Goal: Information Seeking & Learning: Find specific page/section

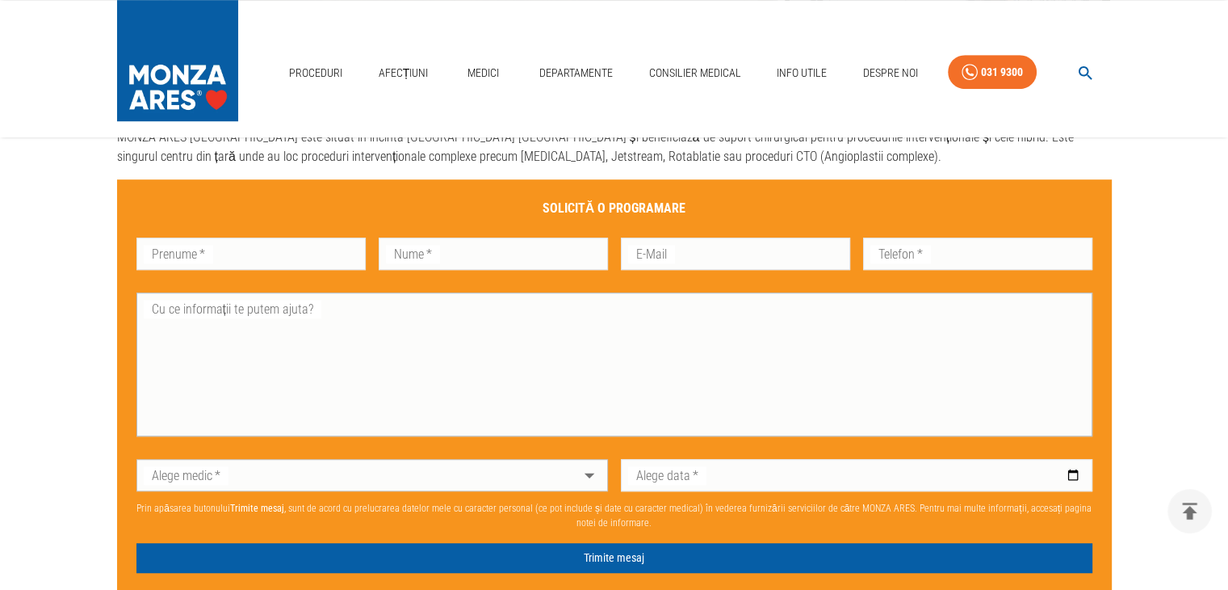
scroll to position [1373, 0]
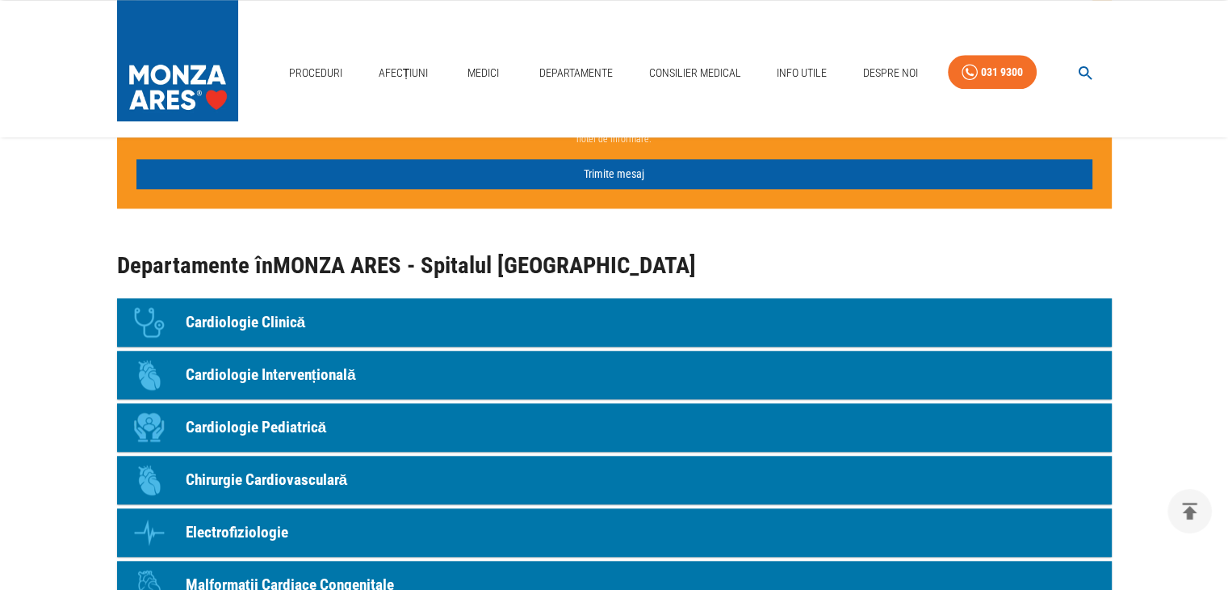
click at [274, 430] on p "Cardiologie Pediatrică" at bounding box center [256, 427] width 141 height 23
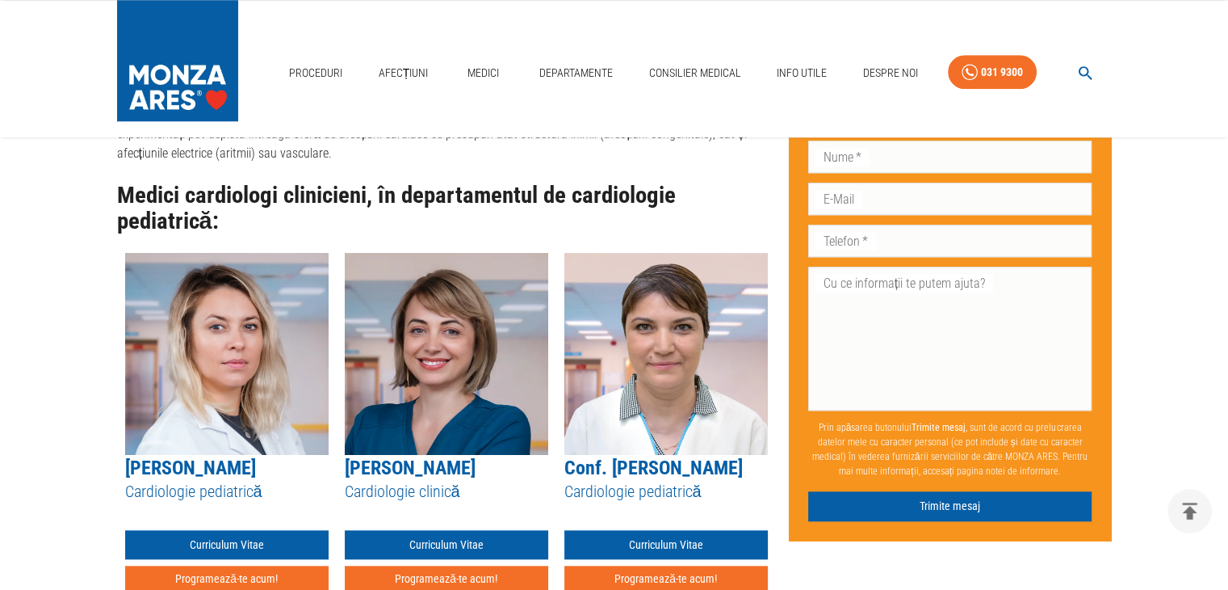
scroll to position [1615, 0]
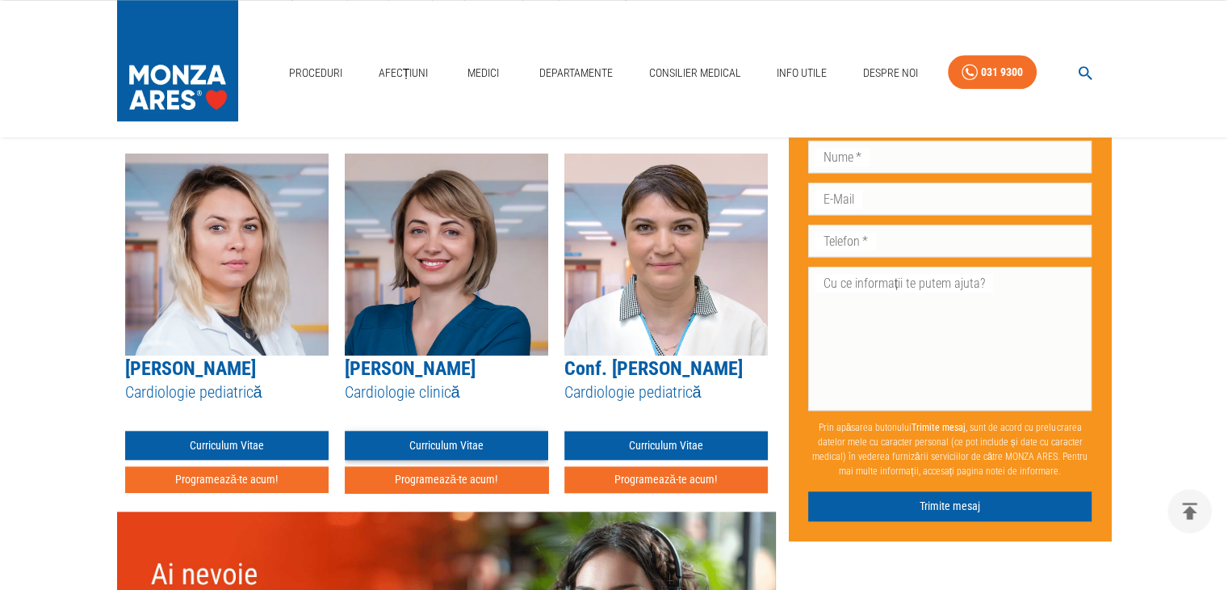
click at [438, 430] on link "Curriculum Vitae" at bounding box center [447, 445] width 204 height 30
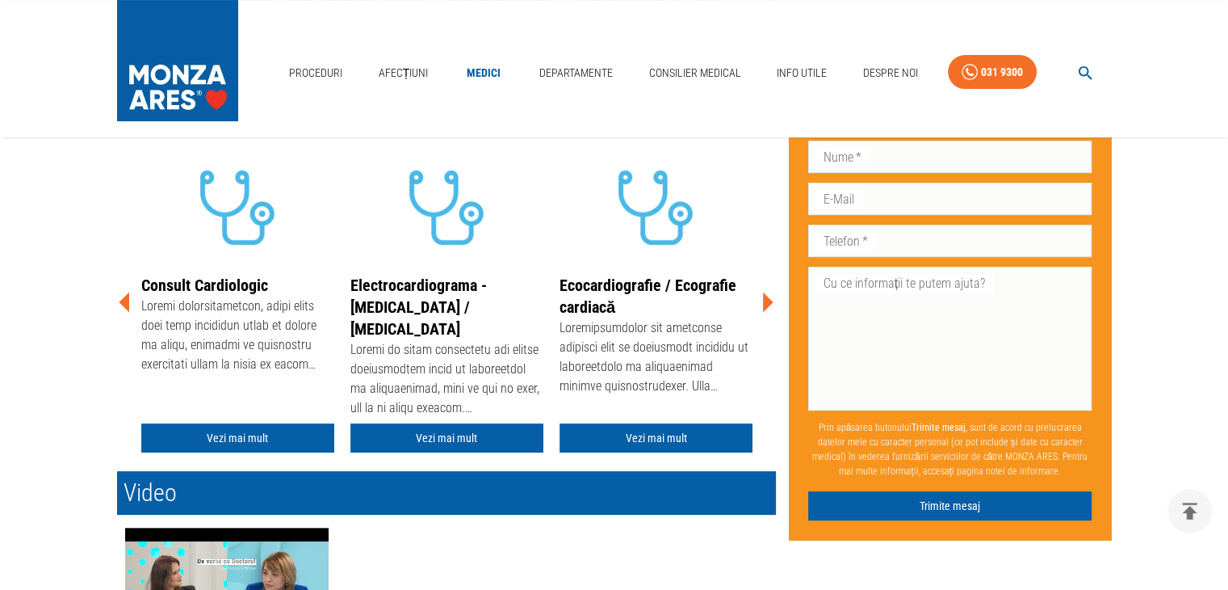
scroll to position [565, 0]
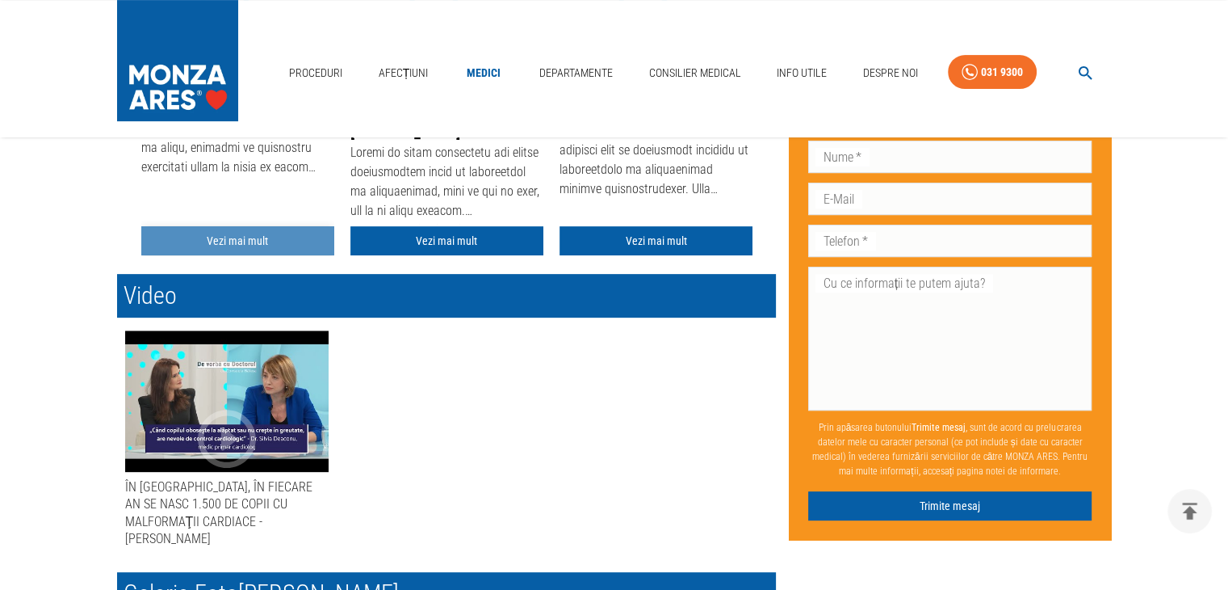
click at [220, 237] on link "Vezi mai mult" at bounding box center [237, 241] width 193 height 30
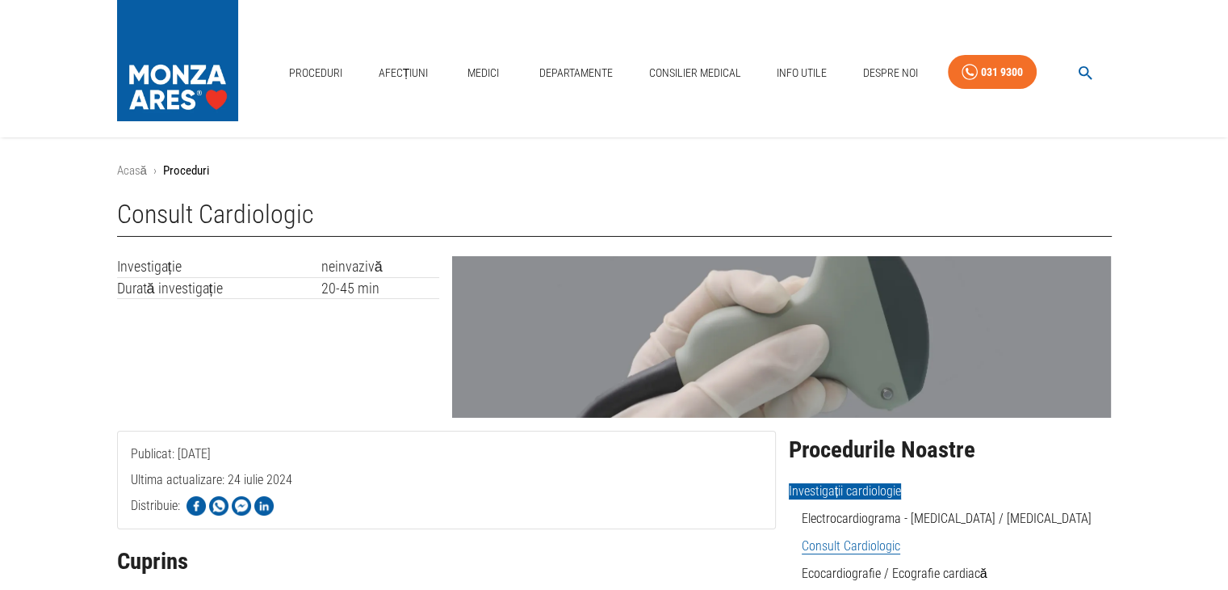
scroll to position [162, 0]
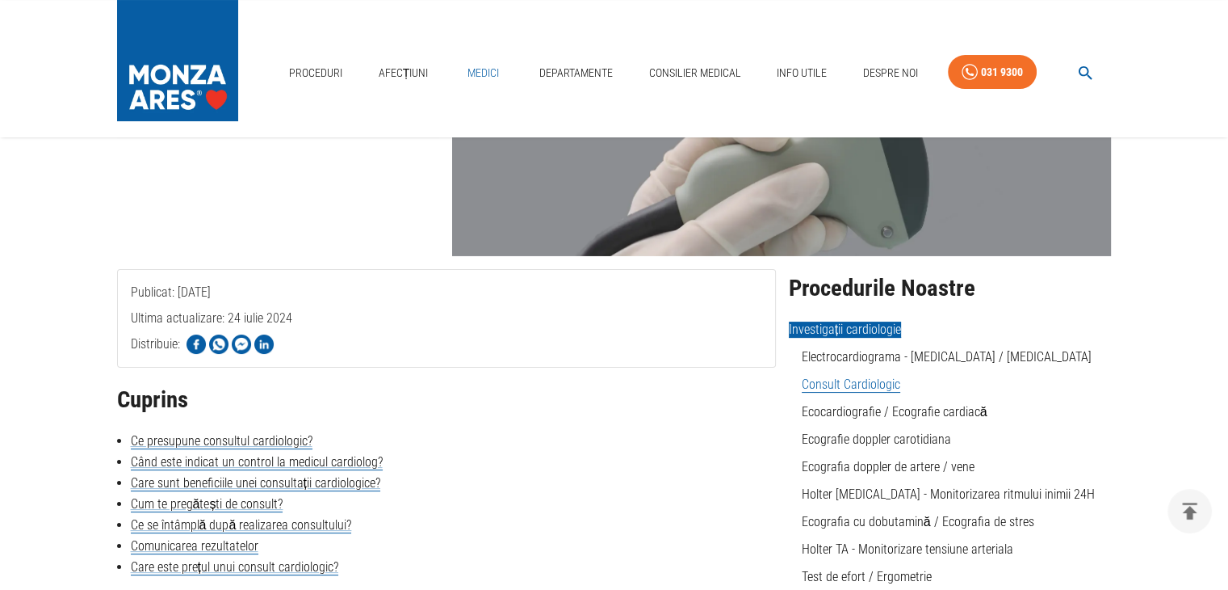
click at [481, 66] on link "Medici" at bounding box center [484, 73] width 52 height 33
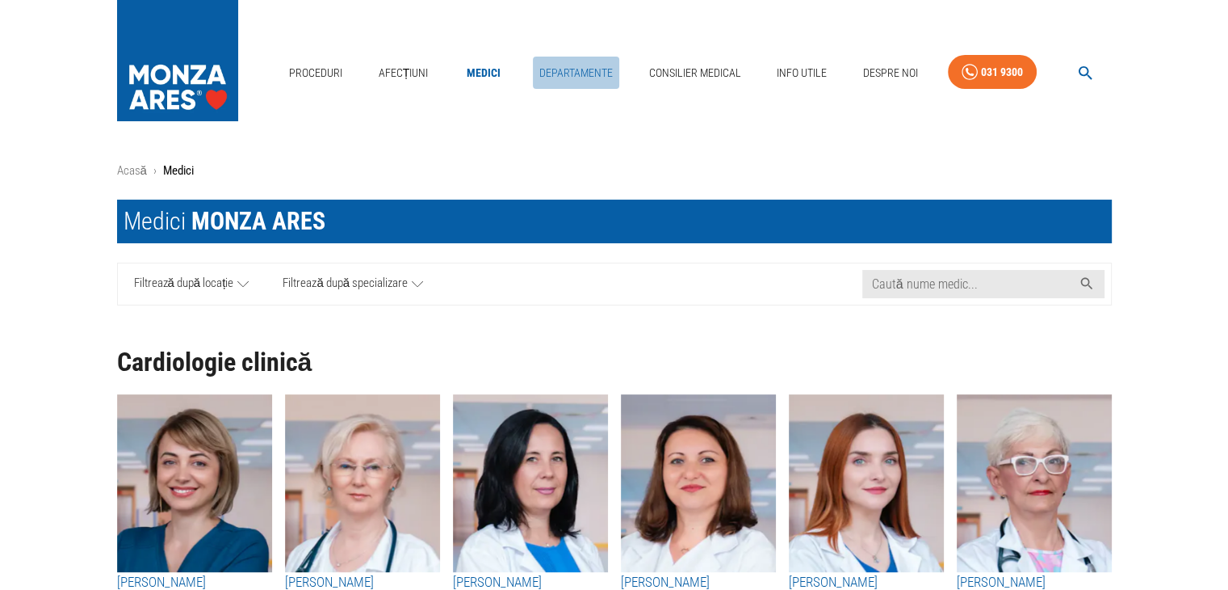
click at [591, 77] on link "Departamente" at bounding box center [576, 73] width 86 height 33
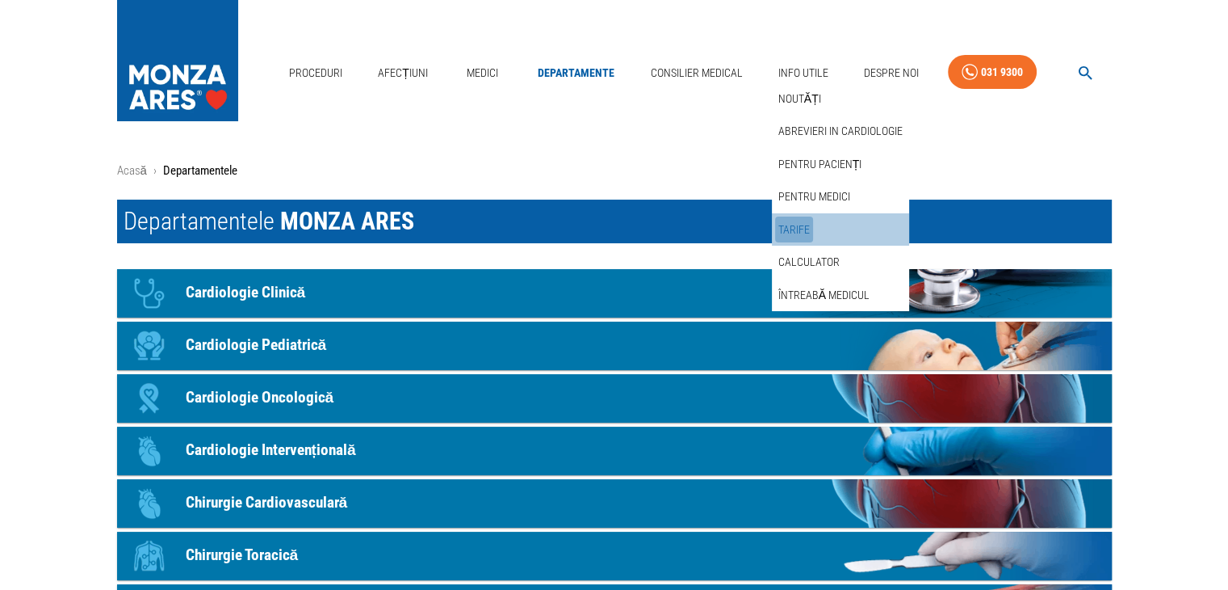
click at [800, 225] on link "Tarife" at bounding box center [794, 229] width 38 height 27
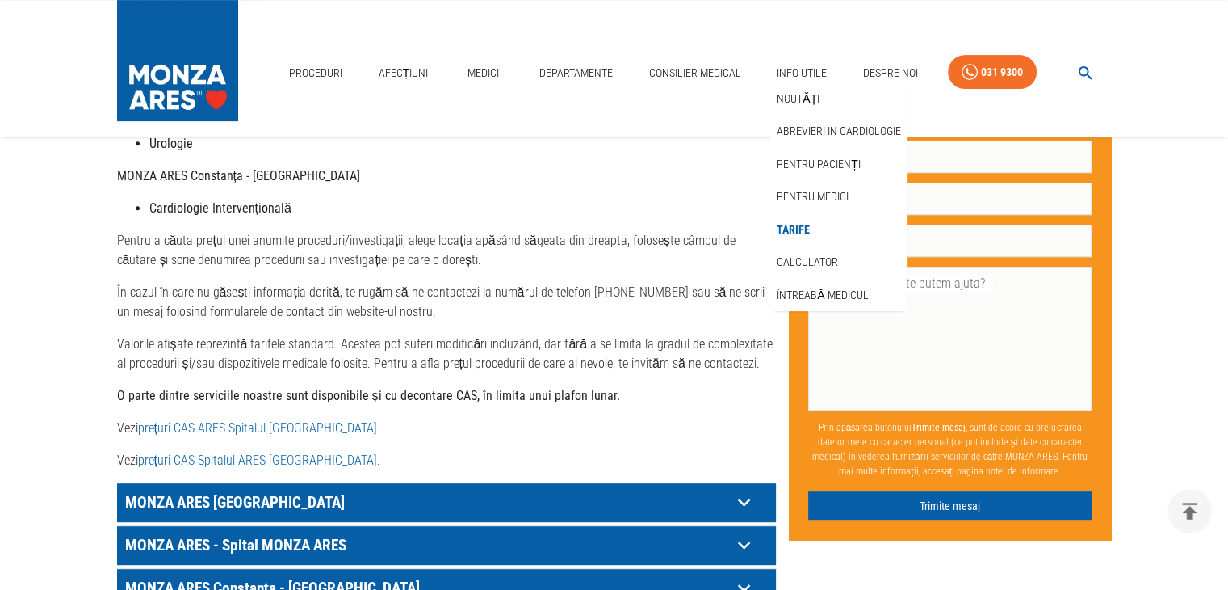
scroll to position [888, 0]
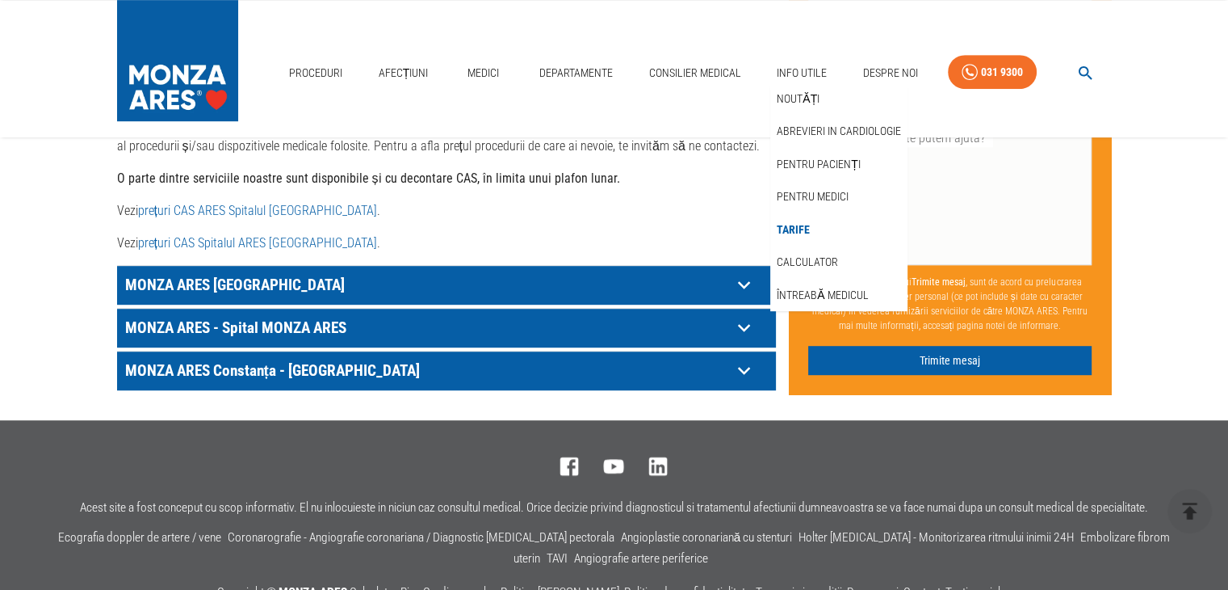
click at [748, 315] on icon at bounding box center [744, 327] width 25 height 25
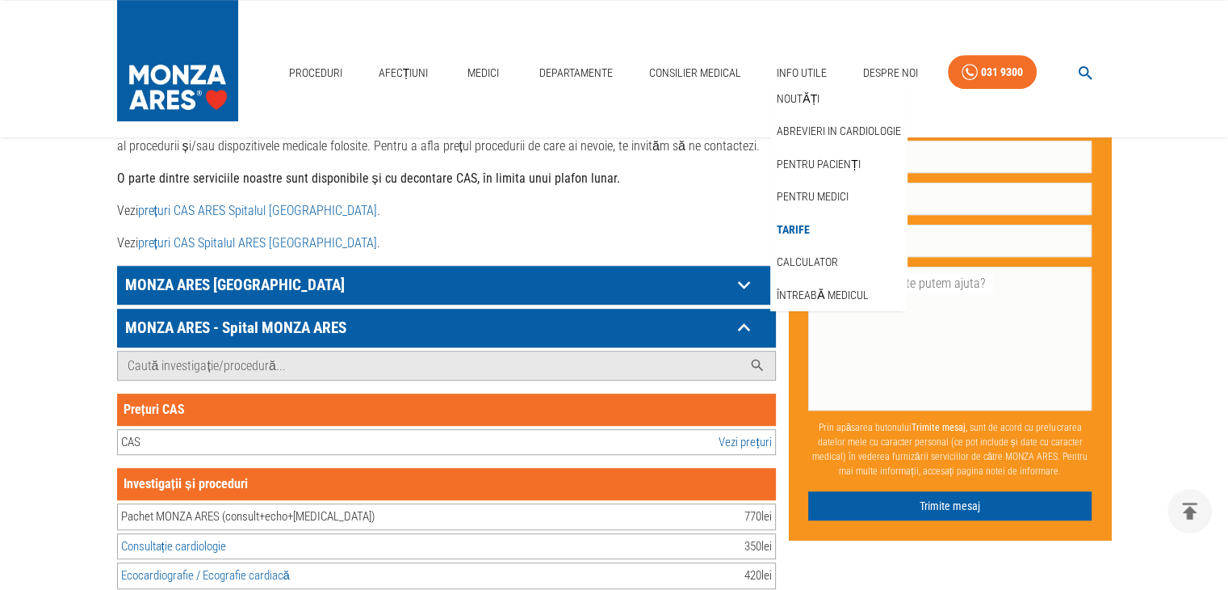
click at [726, 433] on link "Vezi prețuri" at bounding box center [745, 442] width 52 height 19
